Goal: Navigation & Orientation: Find specific page/section

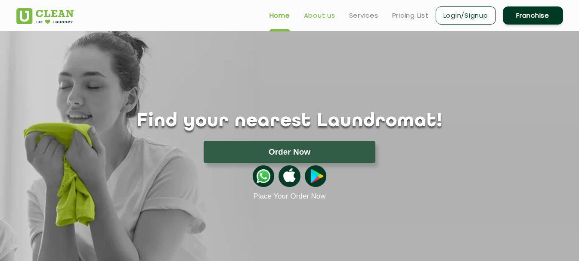
click at [319, 15] on link "About us" at bounding box center [319, 15] width 31 height 10
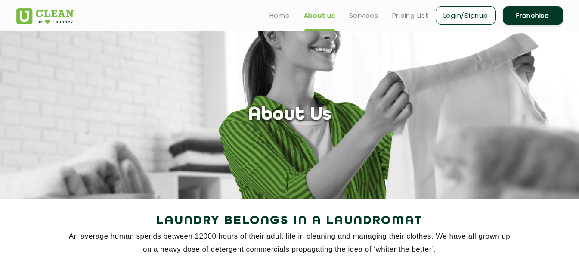
click at [319, 15] on link "About us" at bounding box center [319, 15] width 31 height 10
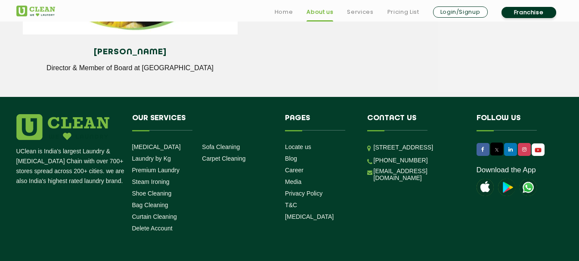
scroll to position [1221, 0]
